Goal: Navigation & Orientation: Find specific page/section

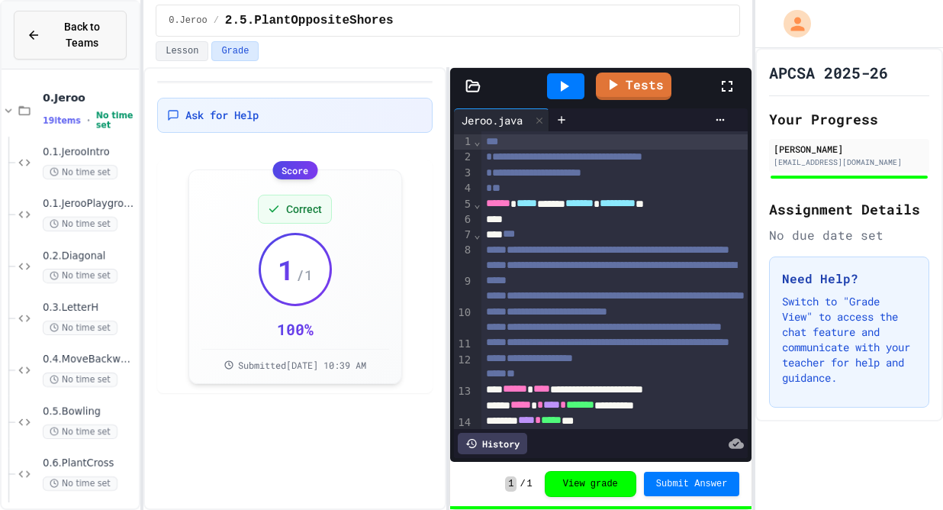
click at [44, 31] on div "Back to Teams" at bounding box center [70, 35] width 87 height 32
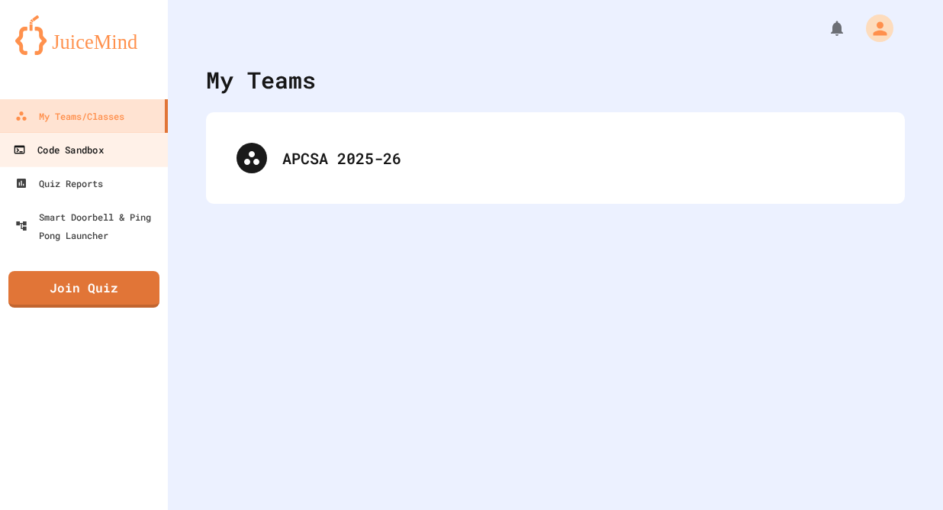
click at [70, 148] on div "Code Sandbox" at bounding box center [58, 149] width 90 height 19
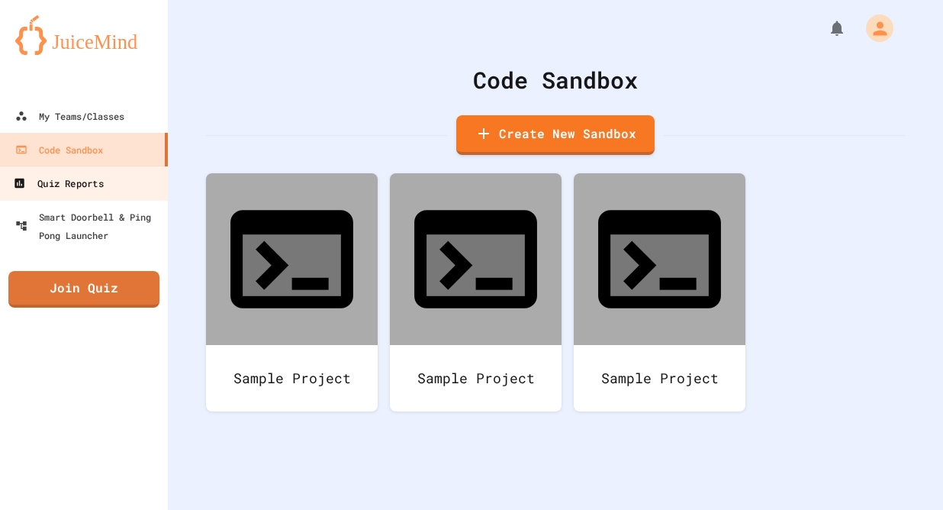
click at [81, 175] on div "Quiz Reports" at bounding box center [58, 183] width 90 height 19
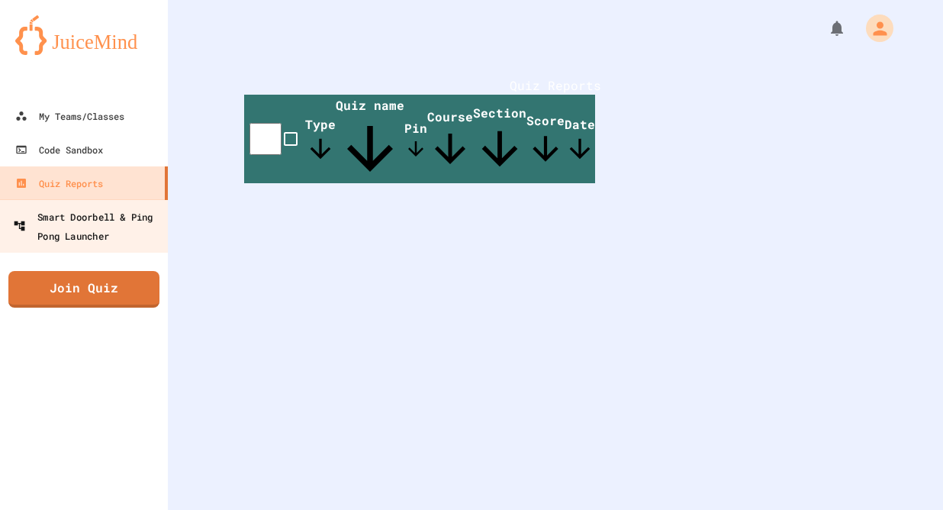
click at [66, 210] on div "Smart Doorbell & Ping Pong Launcher" at bounding box center [88, 225] width 151 height 37
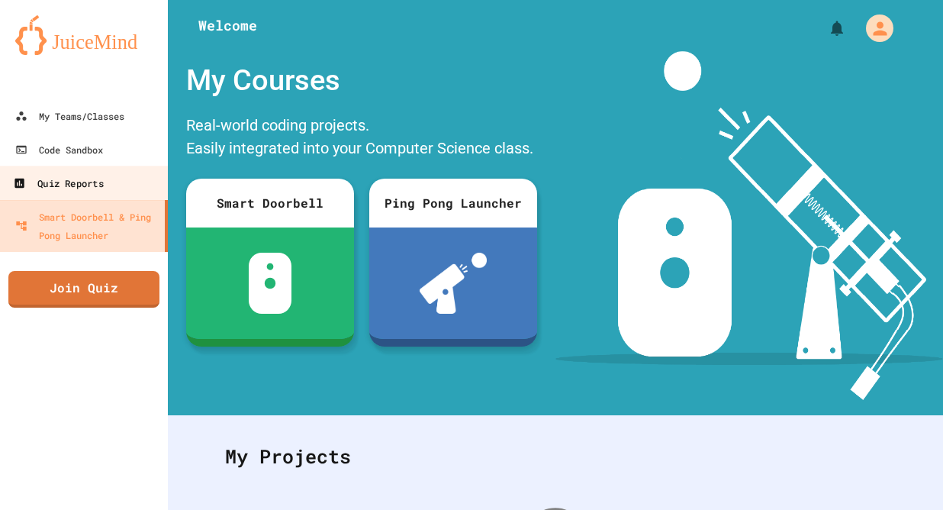
click at [71, 186] on div "Quiz Reports" at bounding box center [58, 183] width 90 height 19
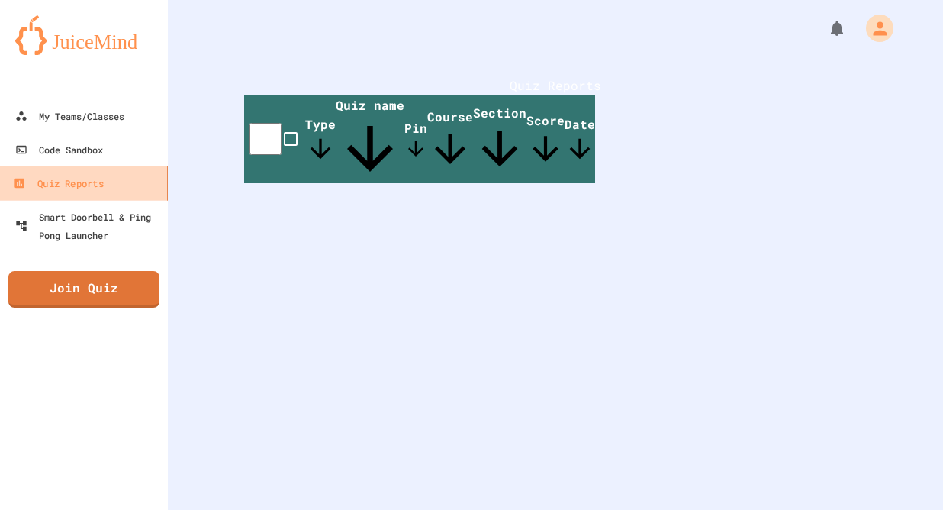
click at [81, 169] on link "Quiz Reports" at bounding box center [84, 183] width 173 height 34
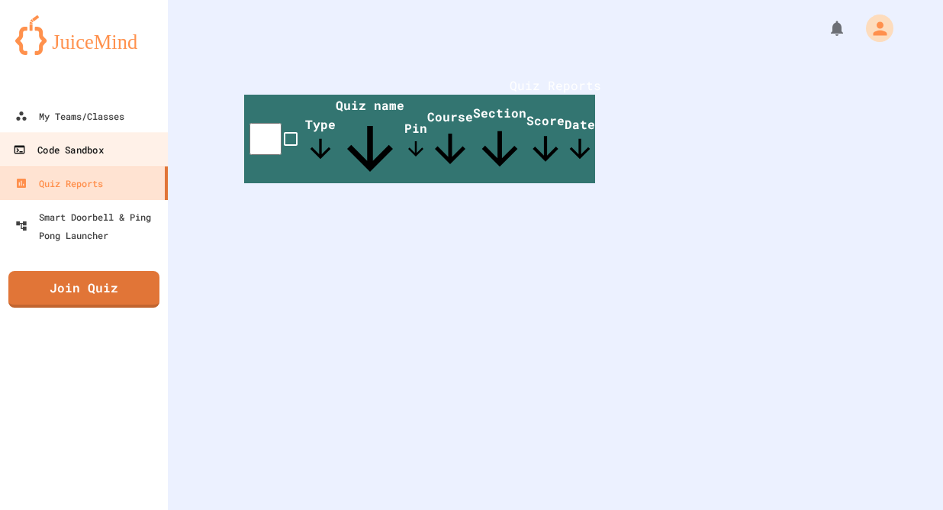
click at [79, 163] on link "Code Sandbox" at bounding box center [84, 149] width 173 height 34
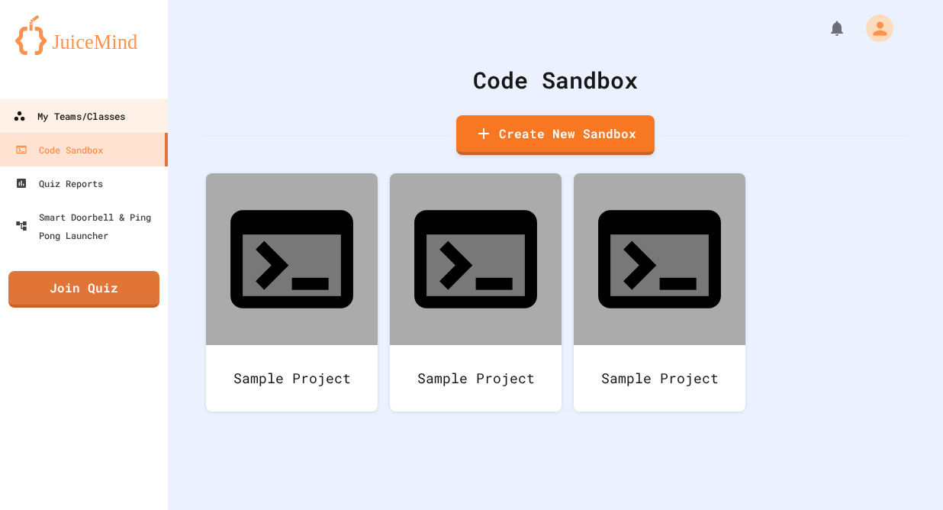
click at [89, 121] on div "My Teams/Classes" at bounding box center [69, 116] width 112 height 19
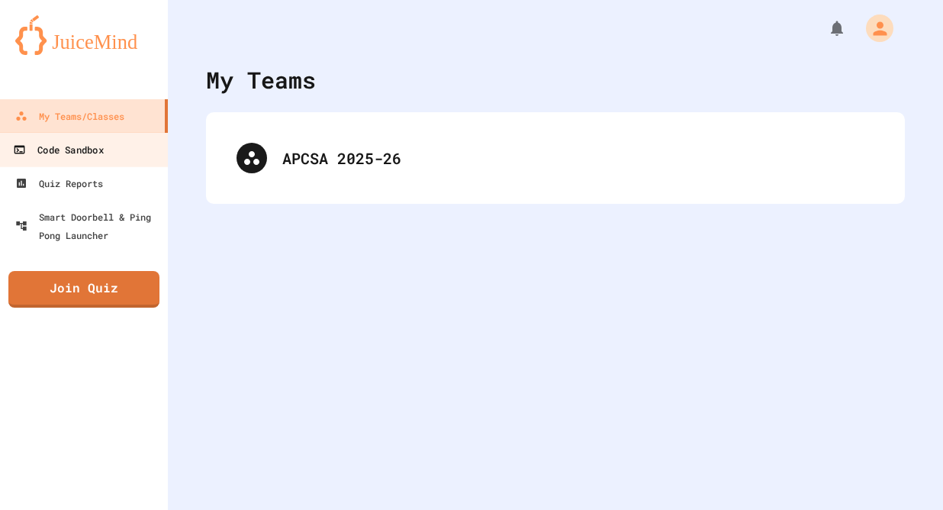
click at [82, 161] on link "Code Sandbox" at bounding box center [84, 149] width 173 height 34
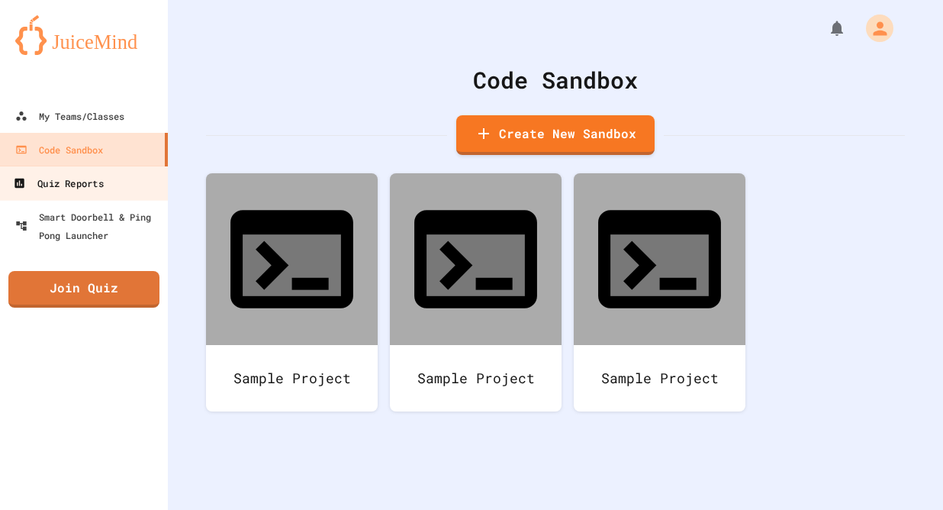
click at [115, 181] on link "Quiz Reports" at bounding box center [84, 183] width 173 height 34
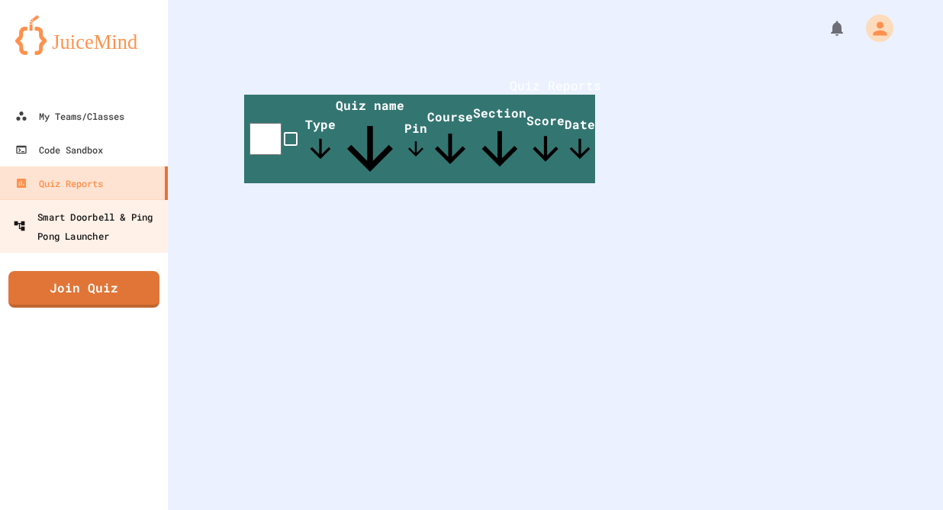
click at [122, 226] on div "Smart Doorbell & Ping Pong Launcher" at bounding box center [88, 225] width 151 height 37
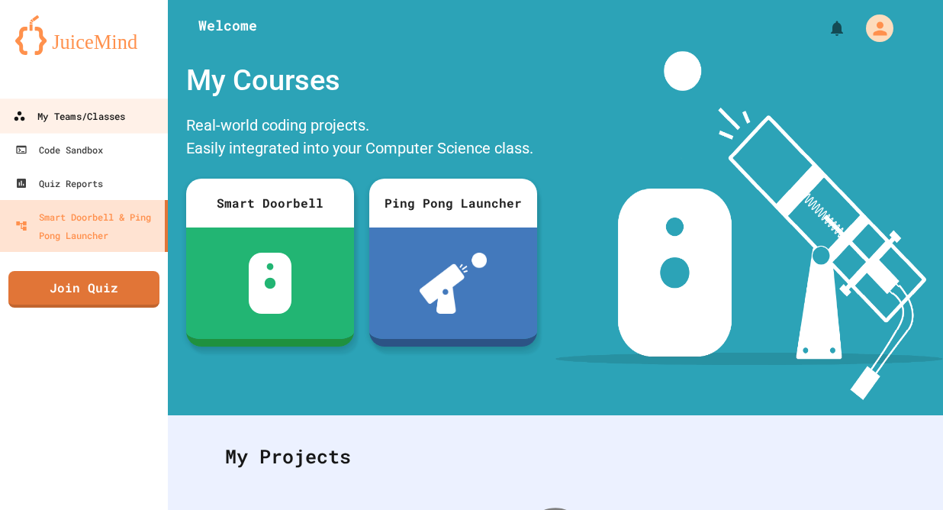
click at [125, 114] on div "My Teams/Classes" at bounding box center [69, 116] width 112 height 19
